Goal: Task Accomplishment & Management: Use online tool/utility

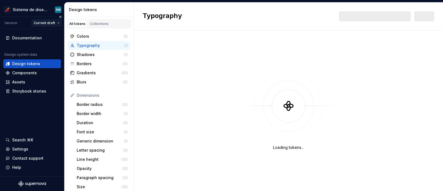
click at [48, 22] on html "Sistema de diseño Iberia RM Version Current draft Documentation Design system d…" at bounding box center [221, 95] width 443 height 191
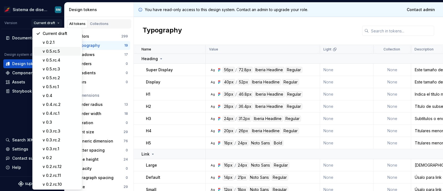
click at [58, 51] on div "v 0.5.rc.5" at bounding box center [61, 51] width 36 height 6
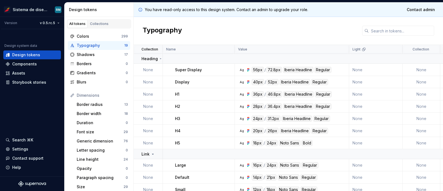
type textarea "*"
